Goal: Navigation & Orientation: Find specific page/section

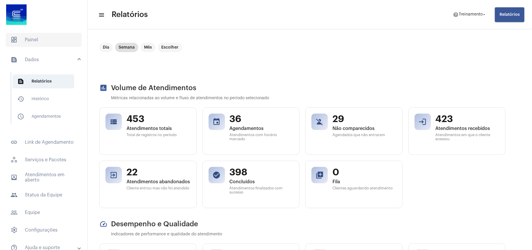
drag, startPoint x: 30, startPoint y: 43, endPoint x: 59, endPoint y: 44, distance: 28.4
click at [31, 43] on span "dashboard Painel" at bounding box center [44, 40] width 76 height 14
